Goal: Information Seeking & Learning: Learn about a topic

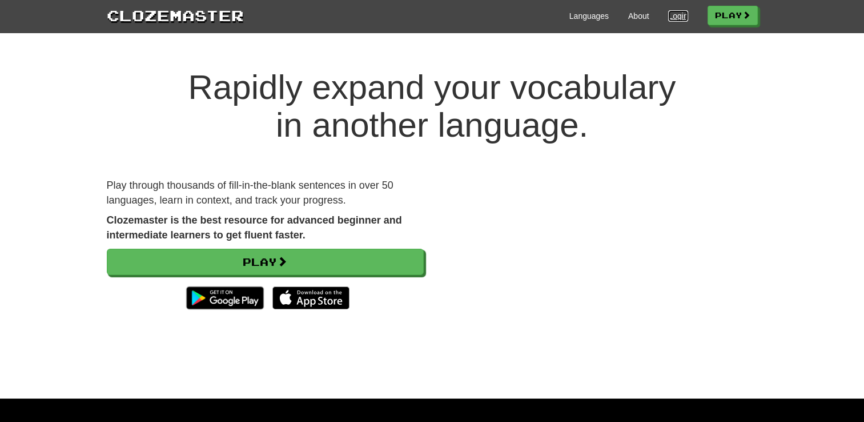
click at [668, 19] on link "Login" at bounding box center [677, 15] width 19 height 11
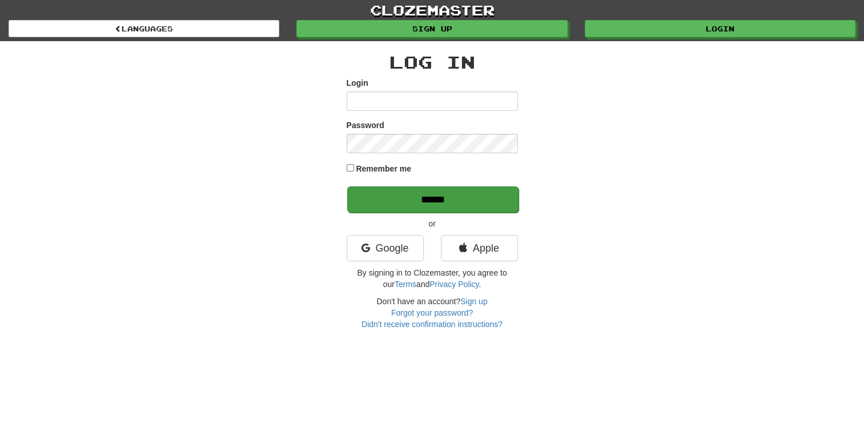
type input "**********"
click at [405, 200] on input "******" at bounding box center [432, 199] width 171 height 26
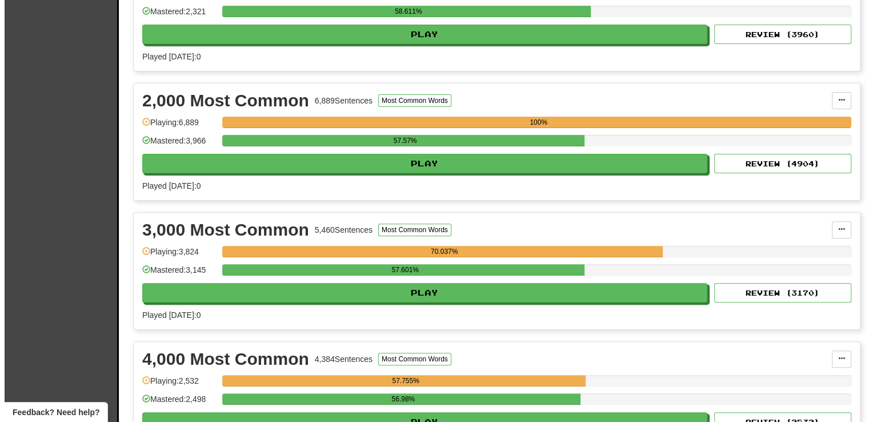
scroll to position [368, 0]
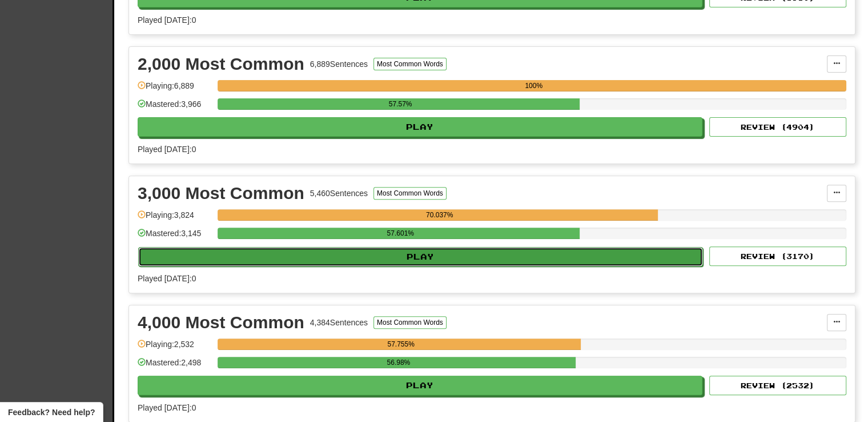
click at [428, 257] on button "Play" at bounding box center [420, 256] width 565 height 19
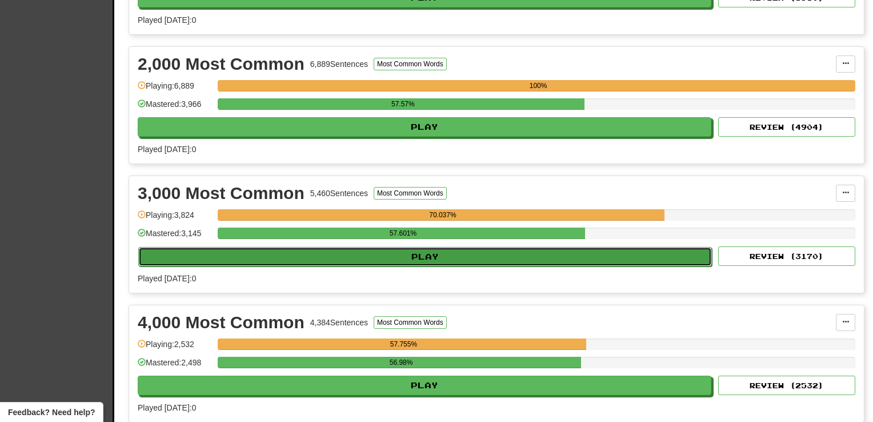
select select "**"
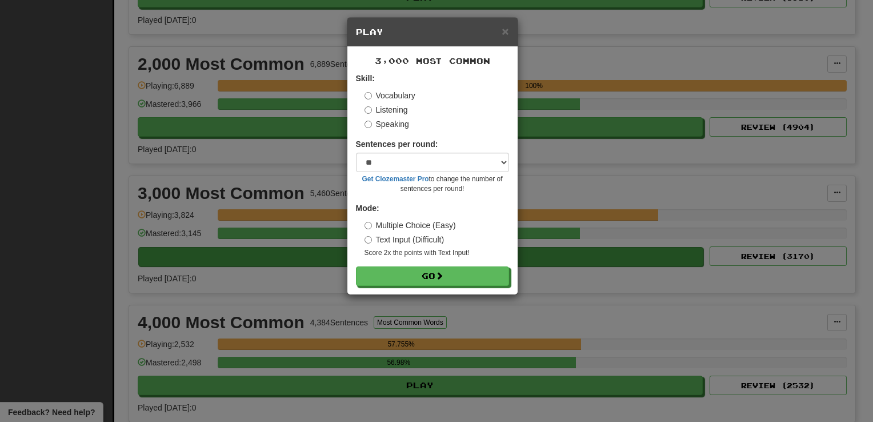
click at [428, 257] on small "Score 2x the points with Text Input !" at bounding box center [436, 253] width 144 height 10
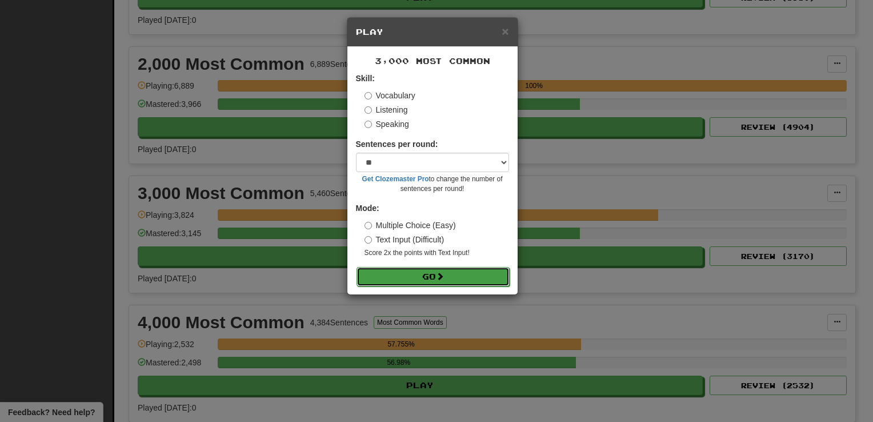
click at [424, 279] on button "Go" at bounding box center [432, 276] width 153 height 19
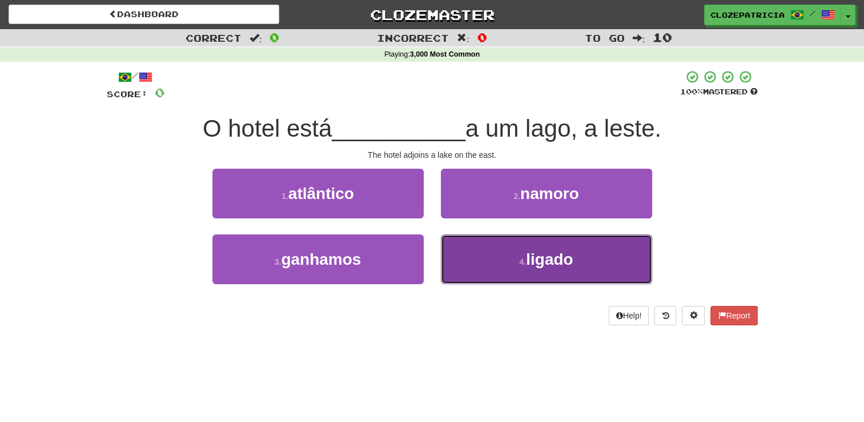
click at [512, 263] on button "4 . ligado" at bounding box center [546, 259] width 211 height 50
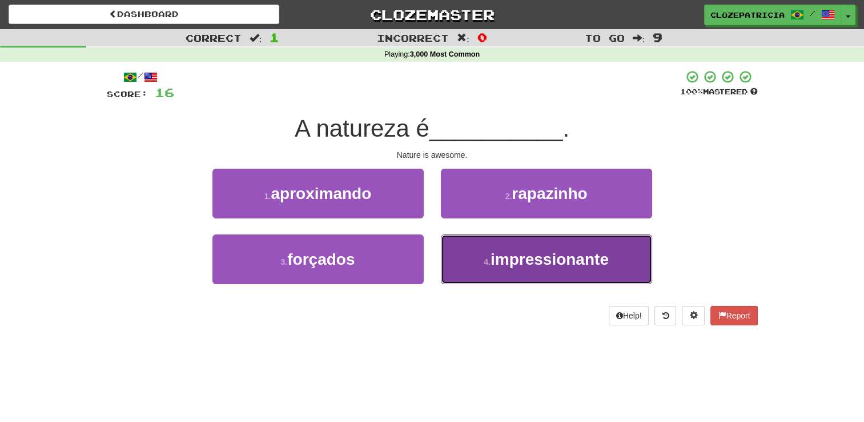
click at [478, 262] on button "4 . impressionante" at bounding box center [546, 259] width 211 height 50
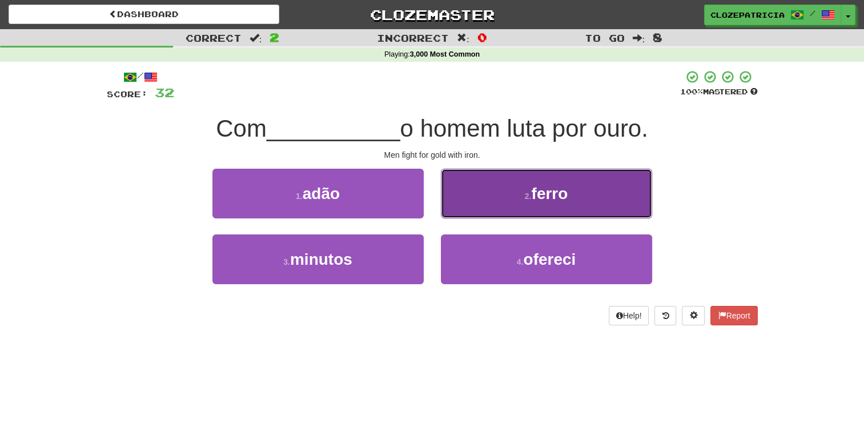
click at [531, 200] on small "2 ." at bounding box center [528, 195] width 7 height 9
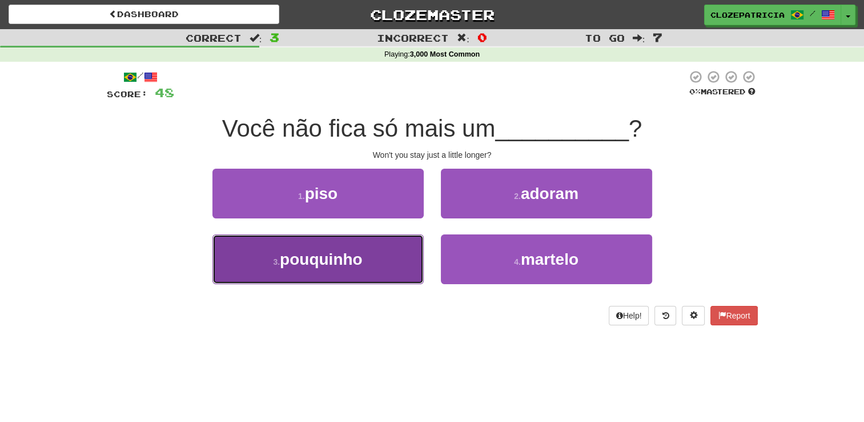
click at [377, 260] on button "3 . pouquinho" at bounding box center [317, 259] width 211 height 50
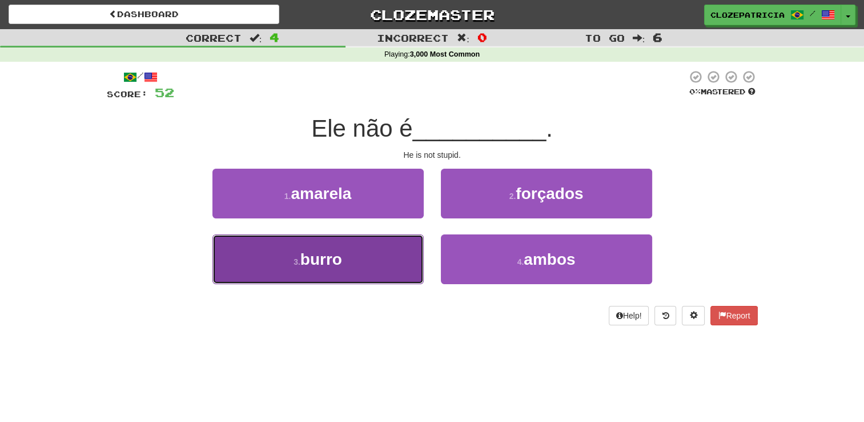
click at [364, 264] on button "3 . burro" at bounding box center [317, 259] width 211 height 50
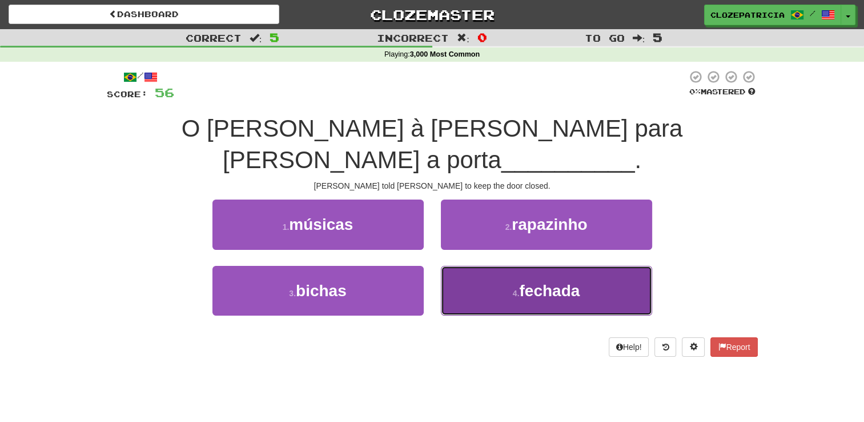
click at [460, 266] on button "4 . fechada" at bounding box center [546, 291] width 211 height 50
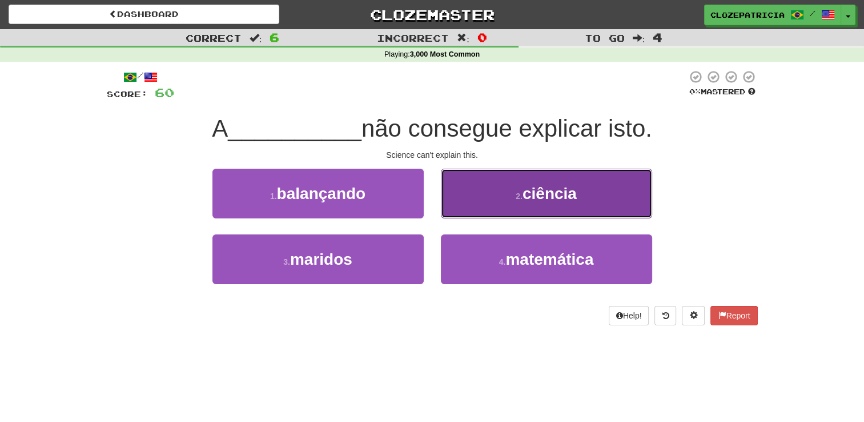
click at [525, 188] on span "ciência" at bounding box center [550, 193] width 54 height 18
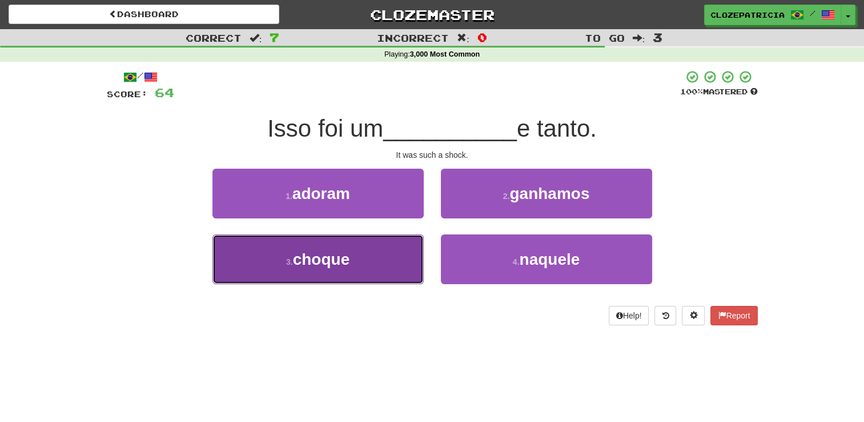
click at [367, 251] on button "3 . choque" at bounding box center [317, 259] width 211 height 50
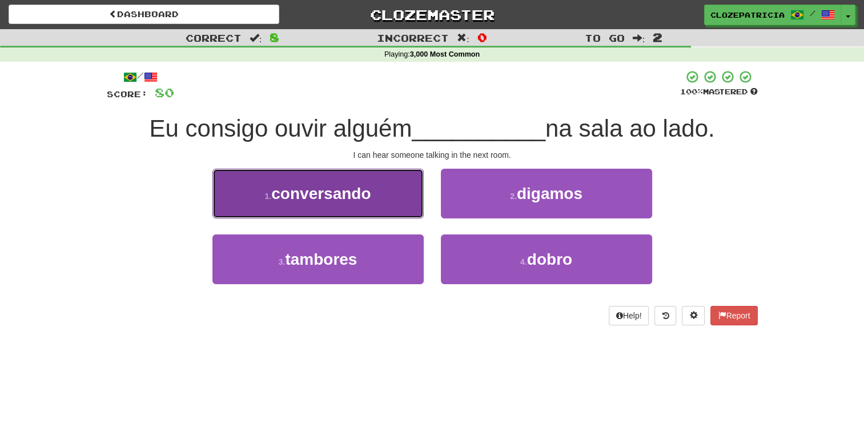
click at [374, 195] on button "1 . conversando" at bounding box center [317, 193] width 211 height 50
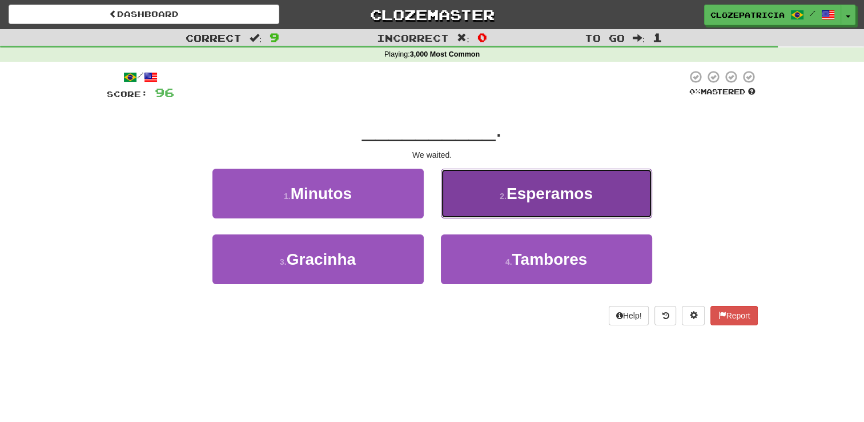
click at [539, 191] on span "Esperamos" at bounding box center [550, 193] width 86 height 18
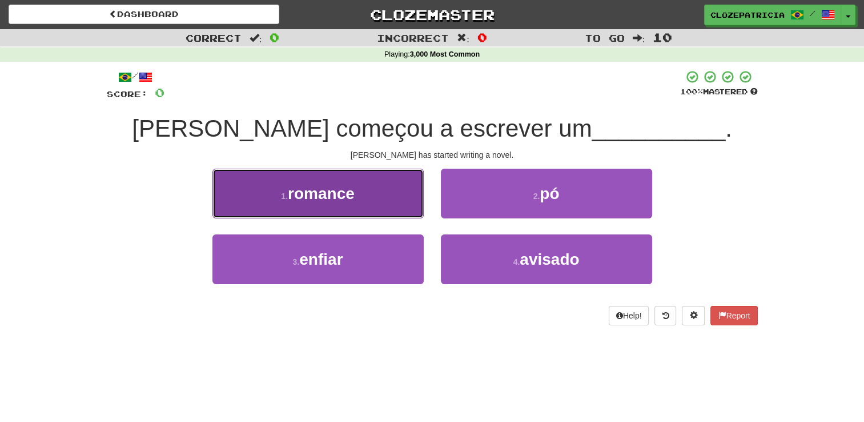
click at [361, 204] on button "1 . romance" at bounding box center [317, 193] width 211 height 50
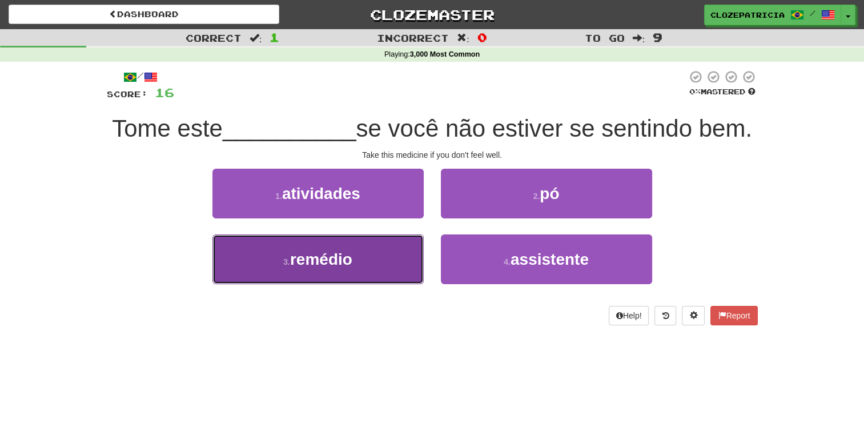
click at [346, 268] on span "remédio" at bounding box center [321, 259] width 62 height 18
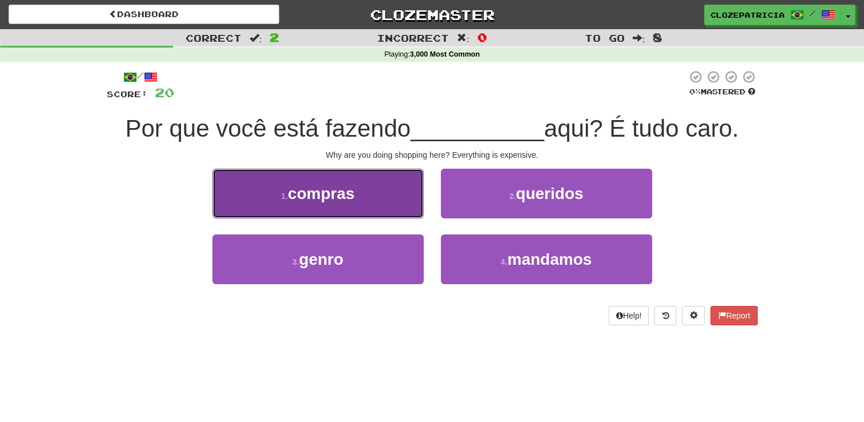
click at [376, 202] on button "1 . compras" at bounding box center [317, 193] width 211 height 50
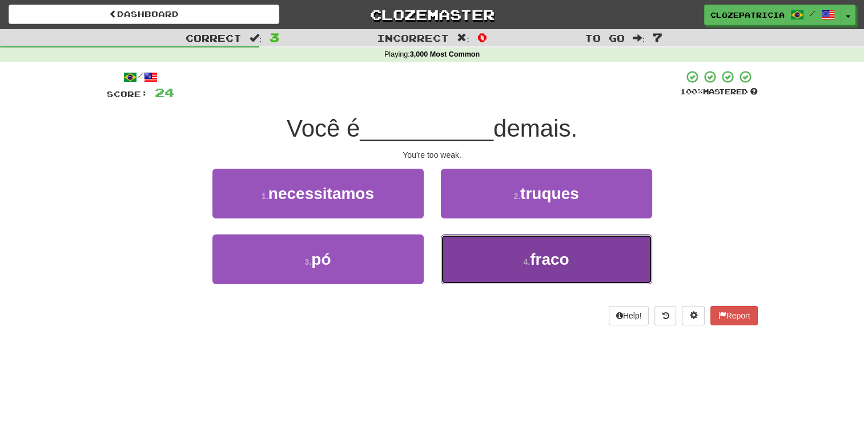
click at [523, 257] on small "4 ." at bounding box center [526, 261] width 7 height 9
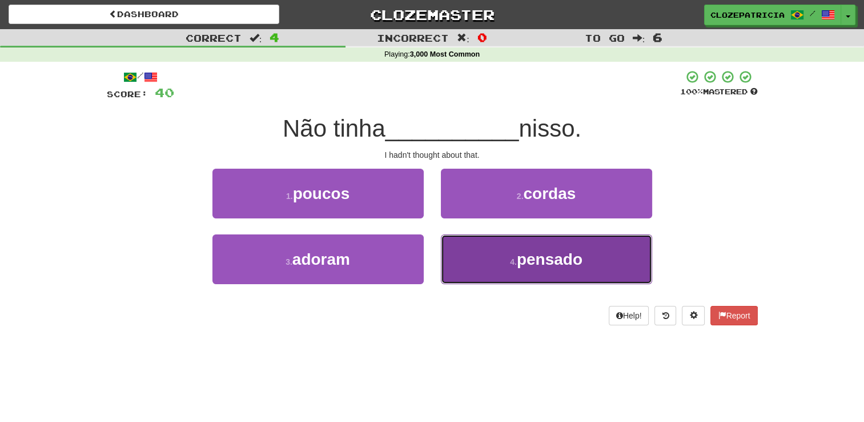
click at [469, 263] on button "4 . pensado" at bounding box center [546, 259] width 211 height 50
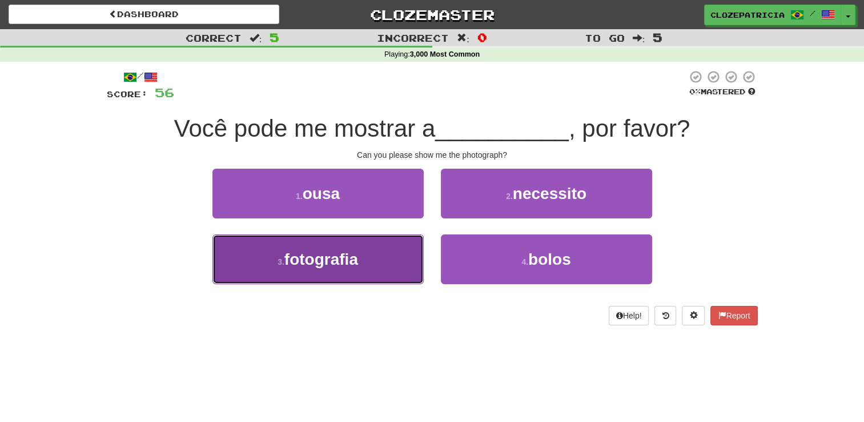
click at [382, 258] on button "3 . fotografia" at bounding box center [317, 259] width 211 height 50
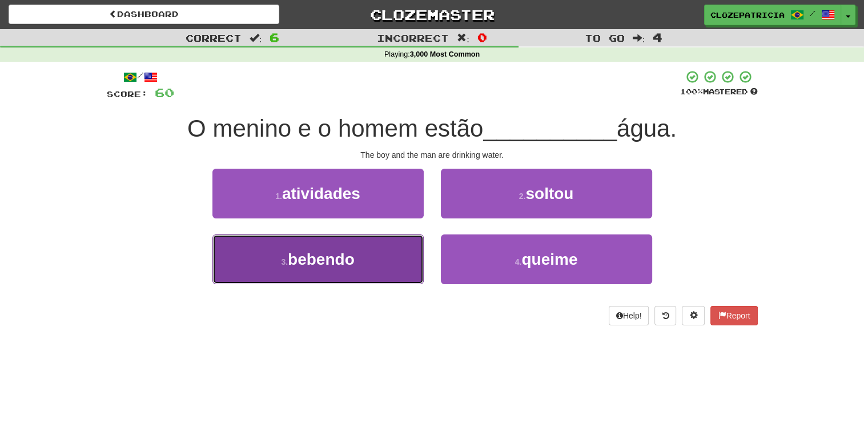
click at [379, 256] on button "3 . bebendo" at bounding box center [317, 259] width 211 height 50
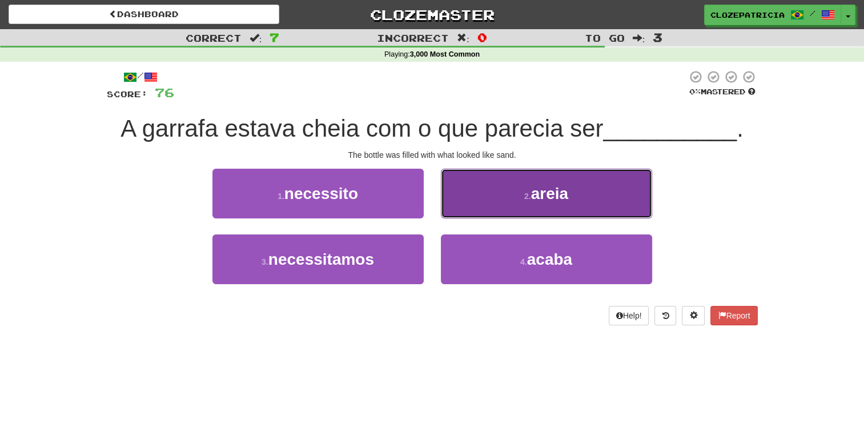
click at [549, 196] on span "areia" at bounding box center [549, 193] width 37 height 18
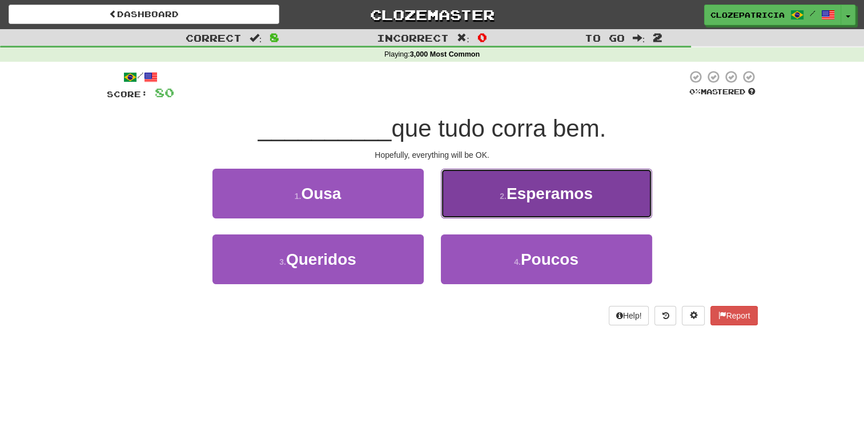
click at [503, 195] on small "2 ." at bounding box center [503, 195] width 7 height 9
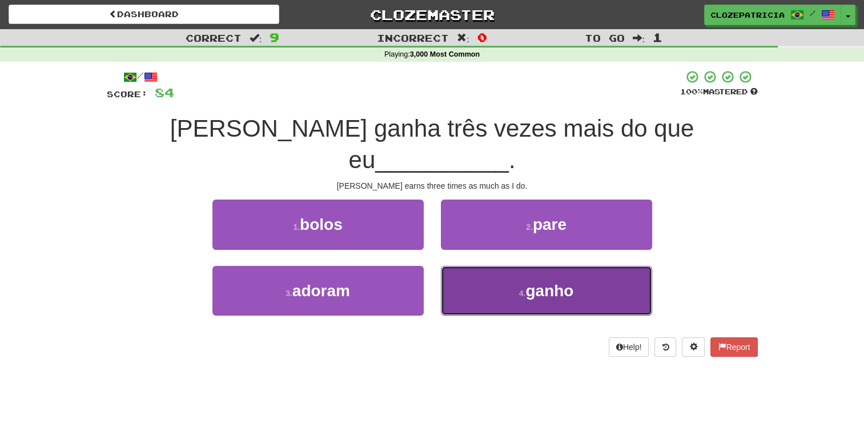
click at [503, 266] on button "4 . ganho" at bounding box center [546, 291] width 211 height 50
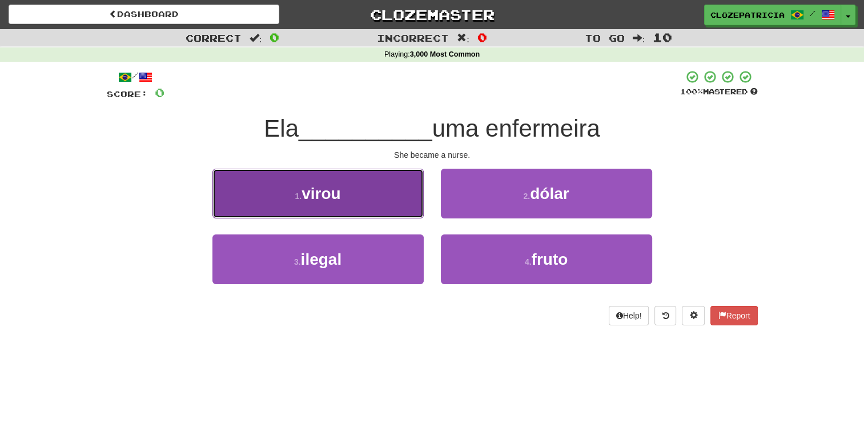
click at [373, 202] on button "1 . virou" at bounding box center [317, 193] width 211 height 50
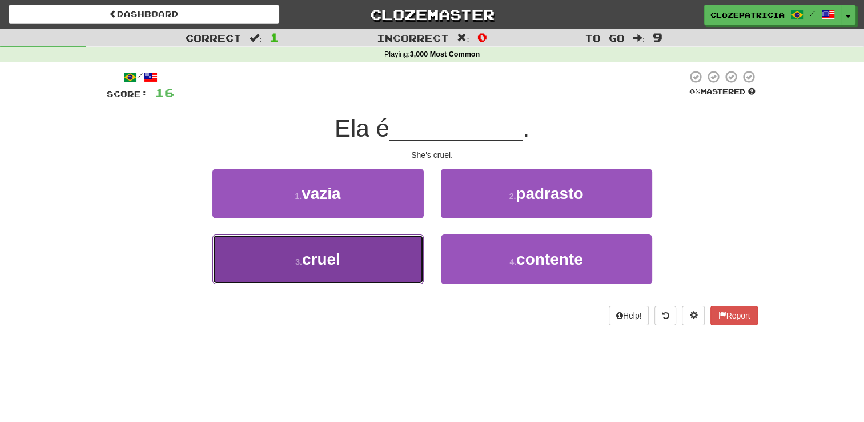
click at [352, 250] on button "3 . cruel" at bounding box center [317, 259] width 211 height 50
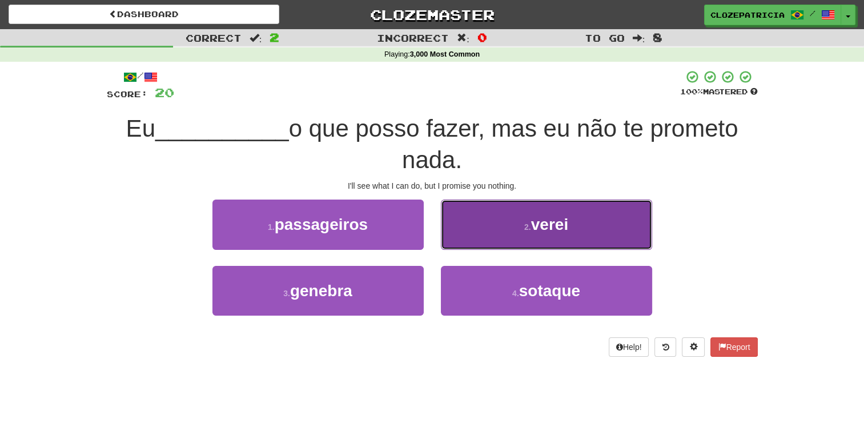
click at [547, 235] on button "2 . verei" at bounding box center [546, 224] width 211 height 50
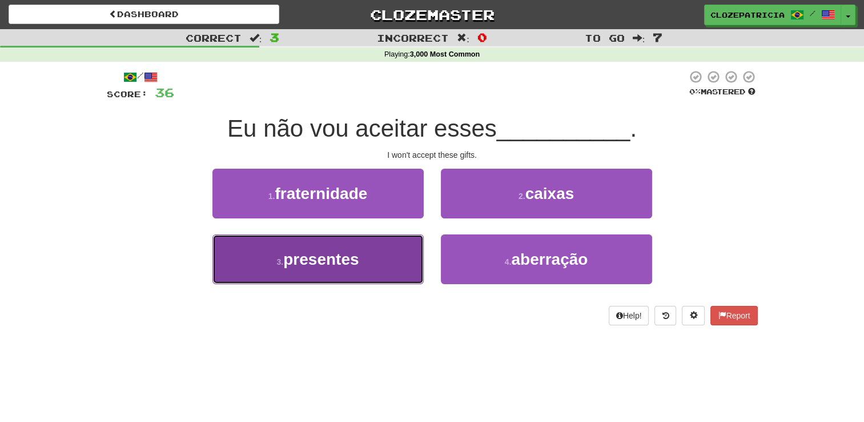
click at [360, 268] on button "3 . presentes" at bounding box center [317, 259] width 211 height 50
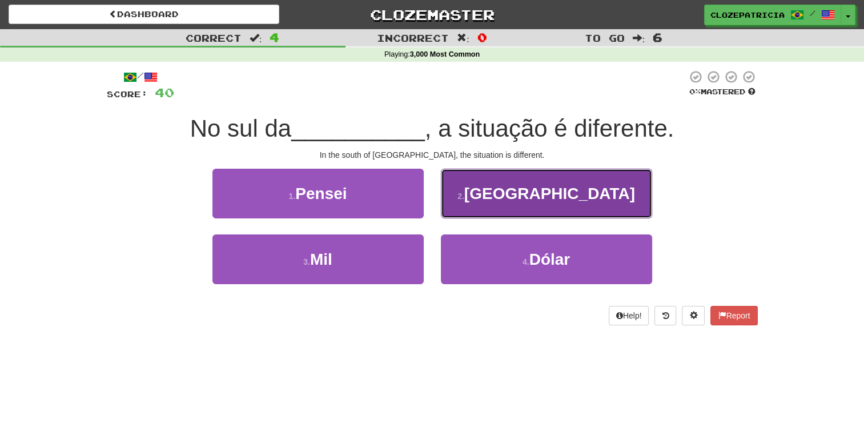
click at [529, 202] on button "2 . China" at bounding box center [546, 193] width 211 height 50
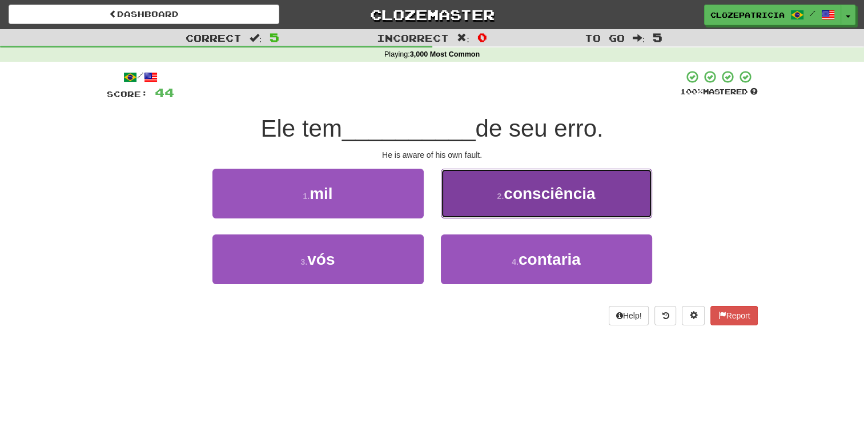
click at [529, 192] on span "consciência" at bounding box center [549, 193] width 91 height 18
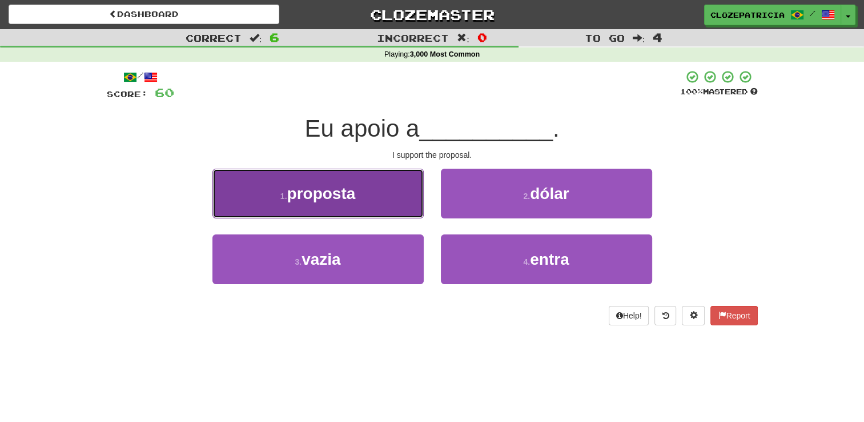
click at [377, 200] on button "1 . proposta" at bounding box center [317, 193] width 211 height 50
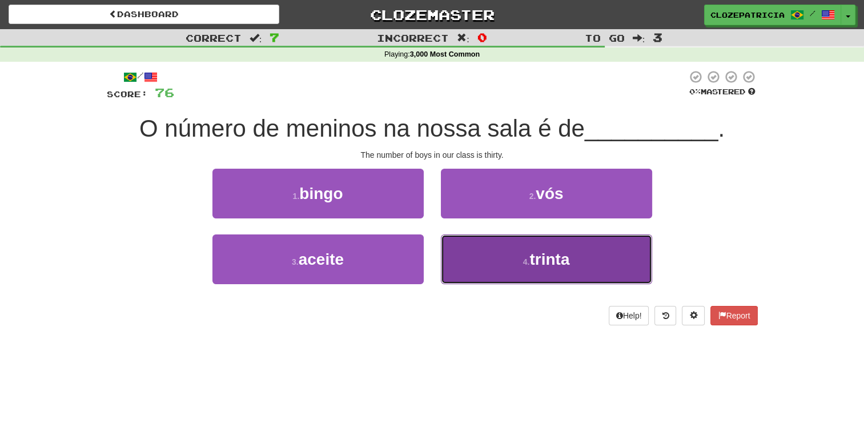
click at [520, 262] on button "4 . trinta" at bounding box center [546, 259] width 211 height 50
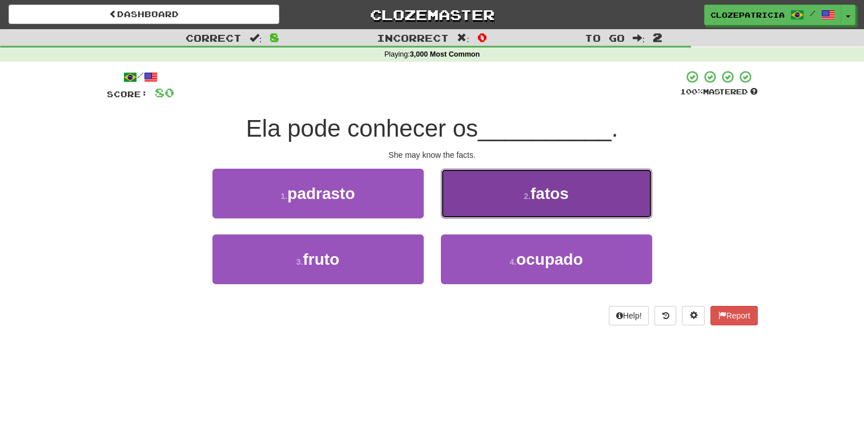
click at [525, 182] on button "2 . fatos" at bounding box center [546, 193] width 211 height 50
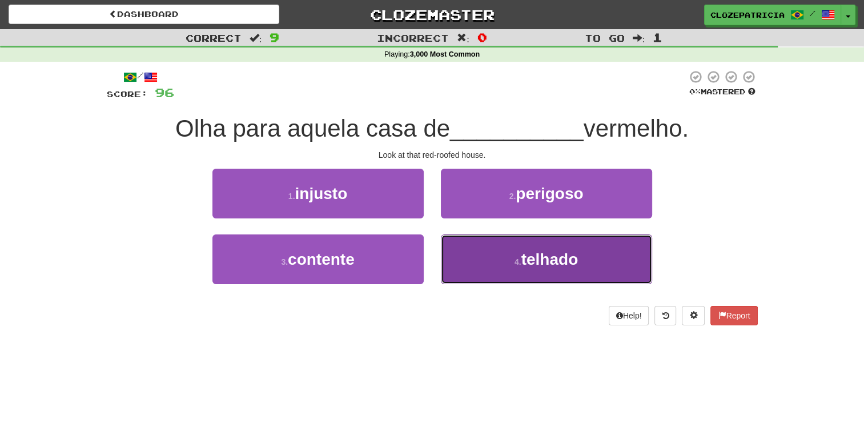
click at [509, 256] on button "4 . telhado" at bounding box center [546, 259] width 211 height 50
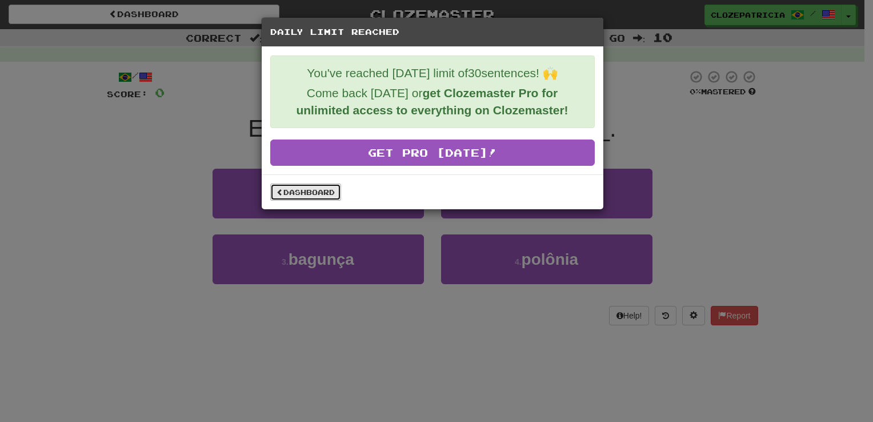
click at [306, 189] on link "Dashboard" at bounding box center [305, 191] width 71 height 17
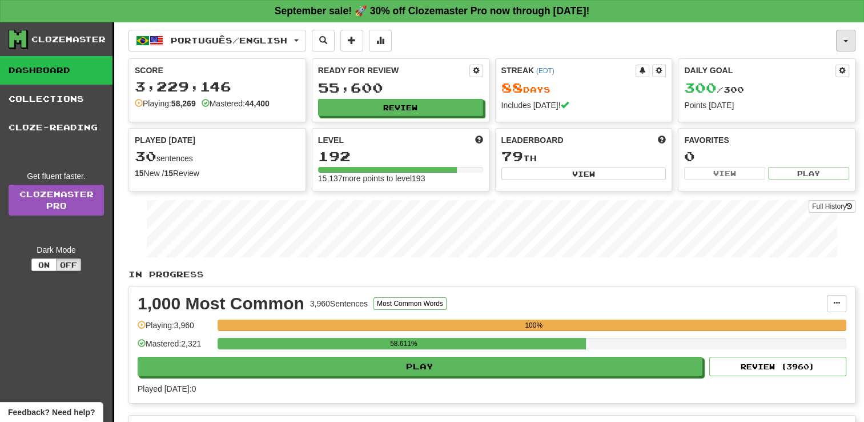
click at [847, 45] on button "button" at bounding box center [845, 41] width 19 height 22
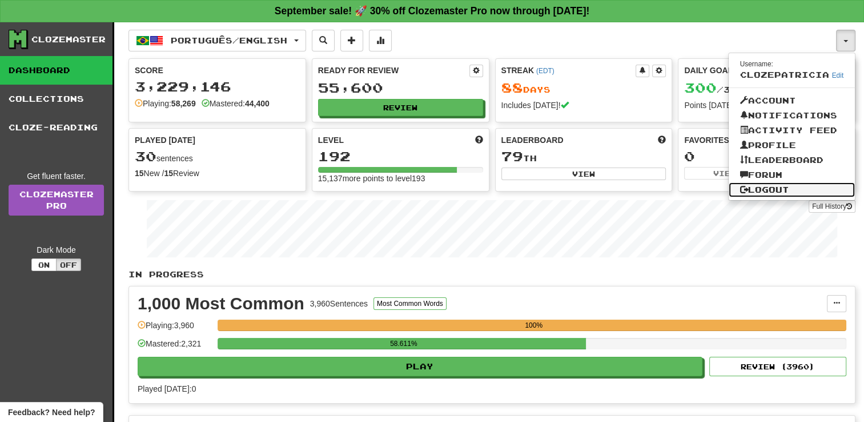
click at [774, 189] on link "Logout" at bounding box center [792, 189] width 127 height 15
